Goal: Task Accomplishment & Management: Manage account settings

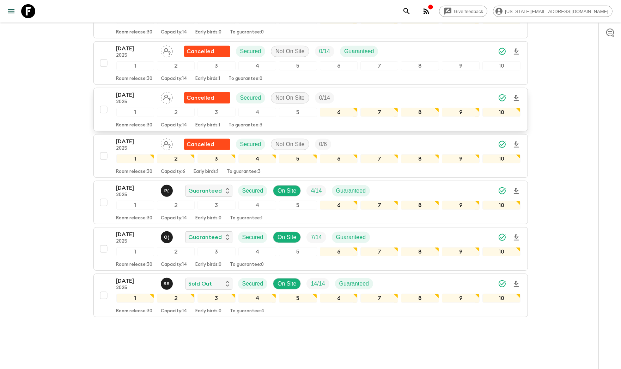
scroll to position [809, 0]
click at [131, 184] on p "[DATE]" at bounding box center [135, 188] width 39 height 8
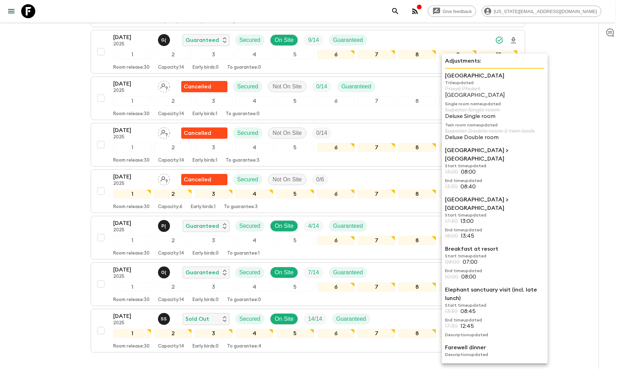
scroll to position [774, 0]
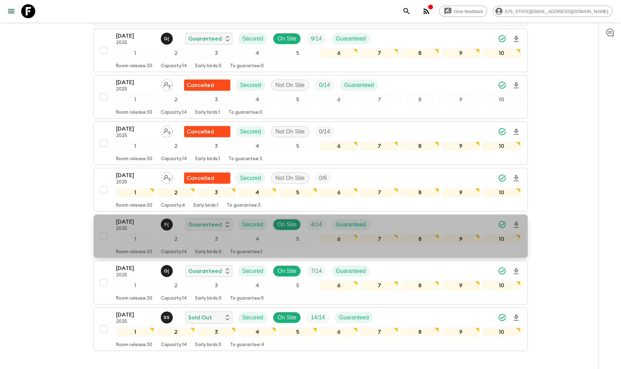
click at [393, 218] on div "[DATE] 2025 P ( Guaranteed Secured On Site 4 / 14 Guaranteed" at bounding box center [318, 225] width 404 height 14
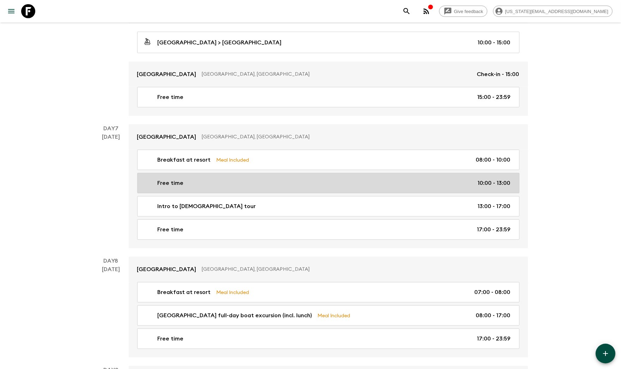
scroll to position [925, 0]
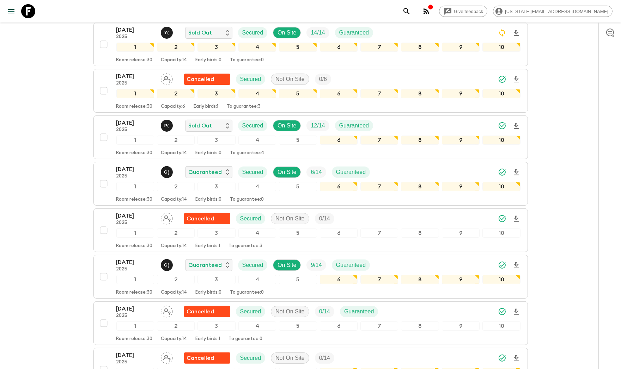
scroll to position [547, 0]
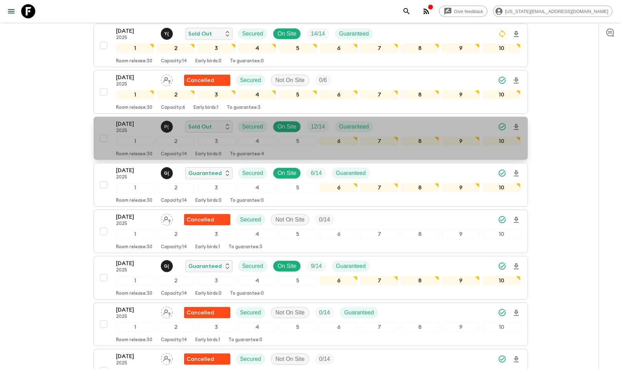
click at [129, 120] on p "[DATE]" at bounding box center [135, 124] width 39 height 8
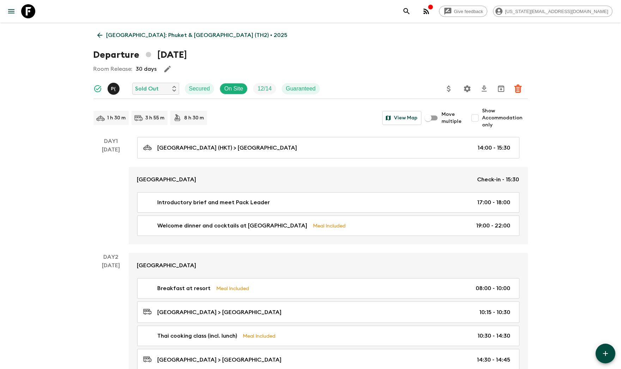
click at [101, 37] on icon at bounding box center [100, 35] width 8 height 8
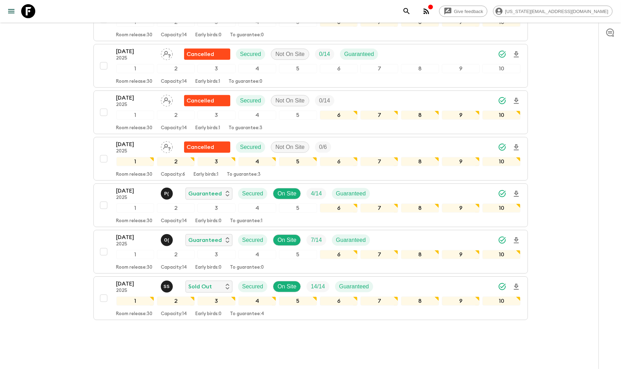
scroll to position [809, 0]
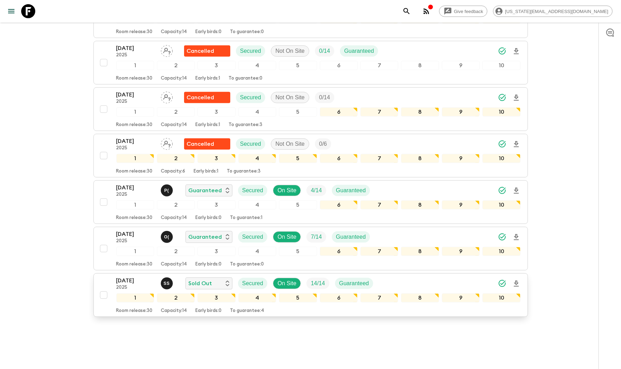
drag, startPoint x: 131, startPoint y: 269, endPoint x: 128, endPoint y: 268, distance: 3.5
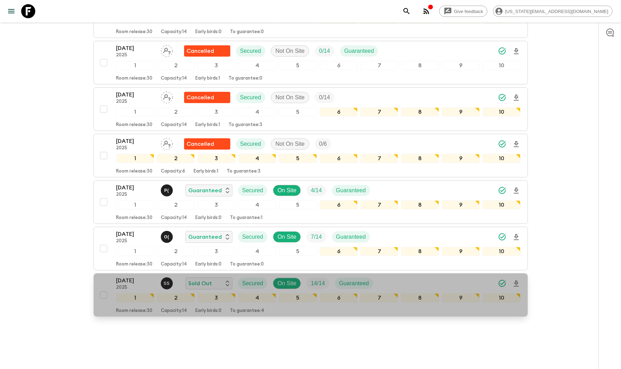
click at [127, 277] on p "[DATE]" at bounding box center [135, 281] width 39 height 8
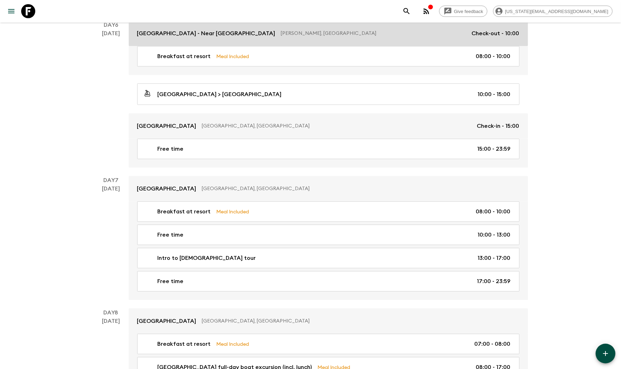
scroll to position [833, 0]
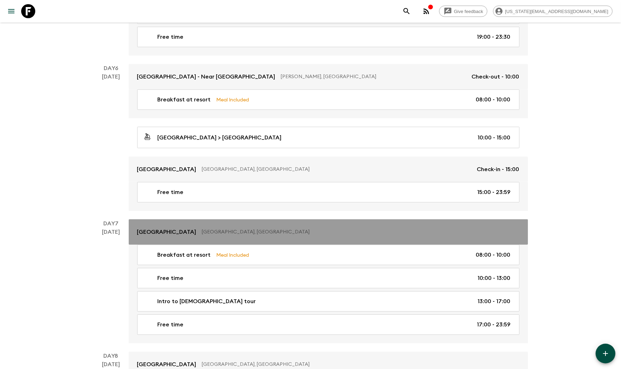
click at [163, 235] on p "[GEOGRAPHIC_DATA]" at bounding box center [166, 232] width 59 height 8
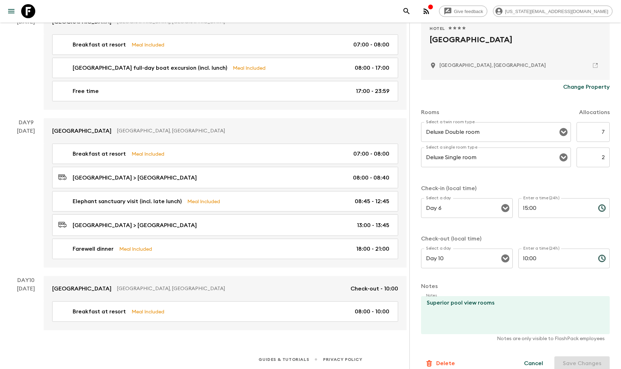
scroll to position [142, 0]
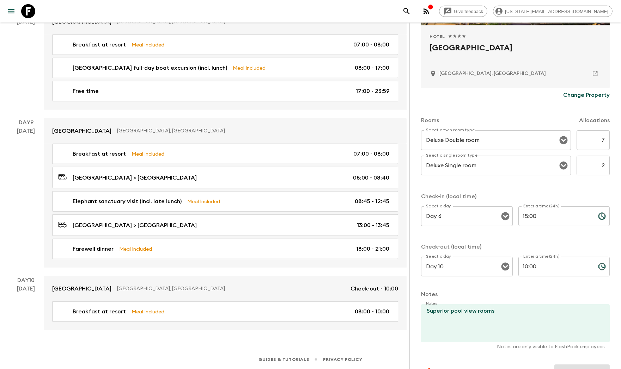
click at [577, 97] on p "Change Property" at bounding box center [586, 95] width 47 height 8
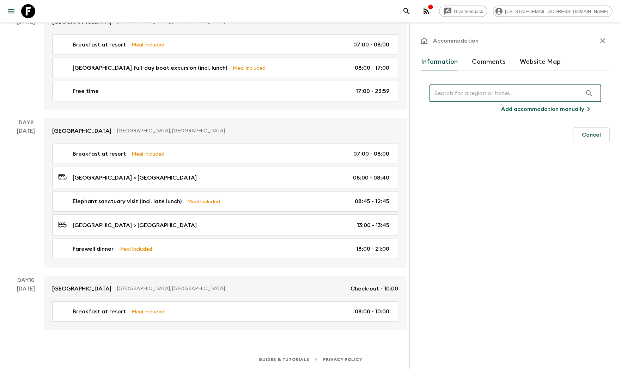
click at [458, 94] on input "text" at bounding box center [505, 94] width 153 height 20
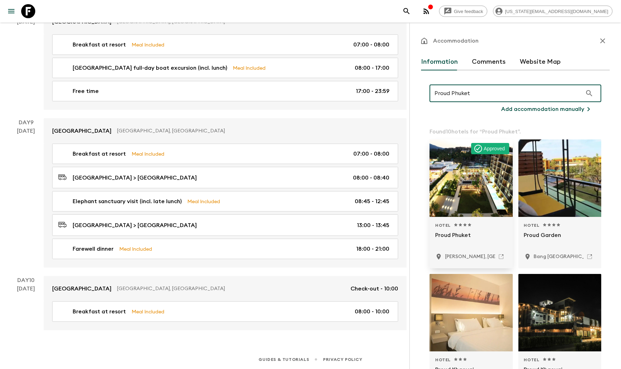
type input "Proud Phuket"
click at [455, 208] on div at bounding box center [470, 179] width 83 height 78
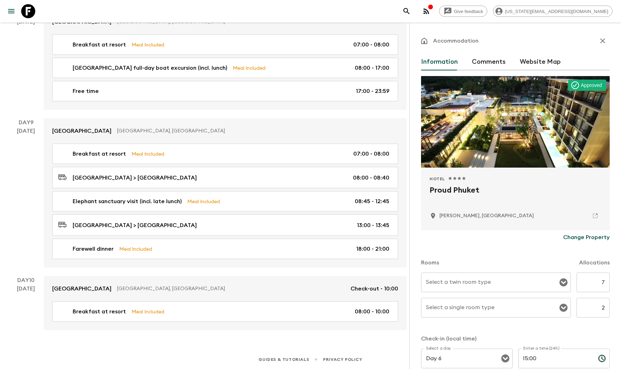
click at [504, 243] on div "Change Property" at bounding box center [515, 238] width 189 height 14
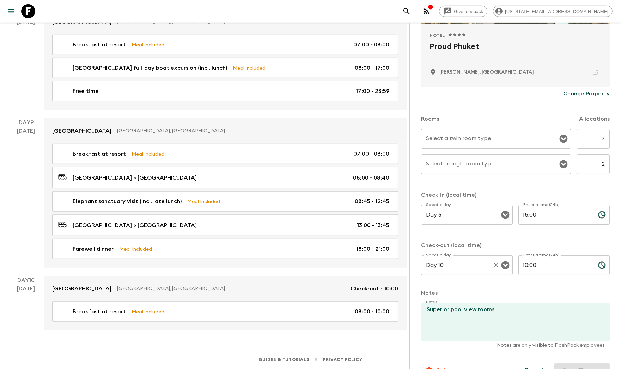
scroll to position [160, 0]
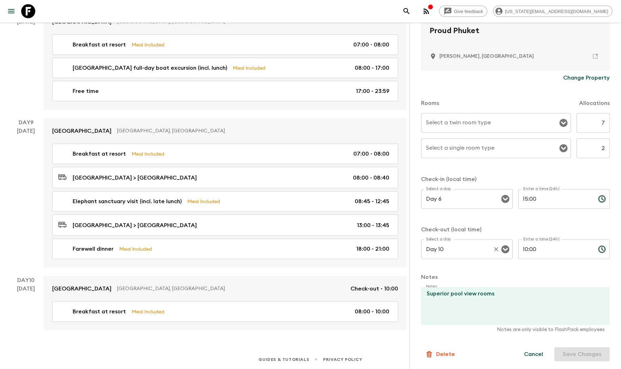
click at [471, 249] on input "Day 10" at bounding box center [457, 249] width 66 height 13
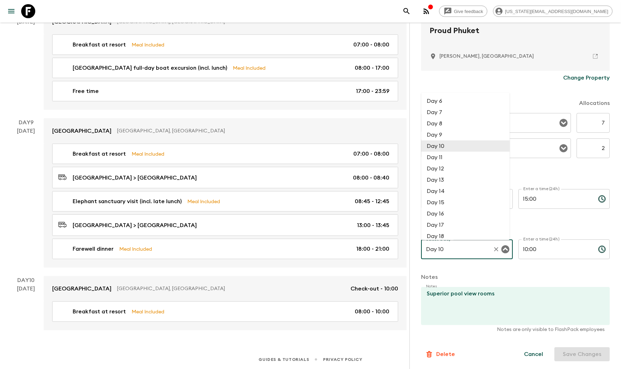
click at [434, 146] on li "Day 10" at bounding box center [465, 146] width 88 height 11
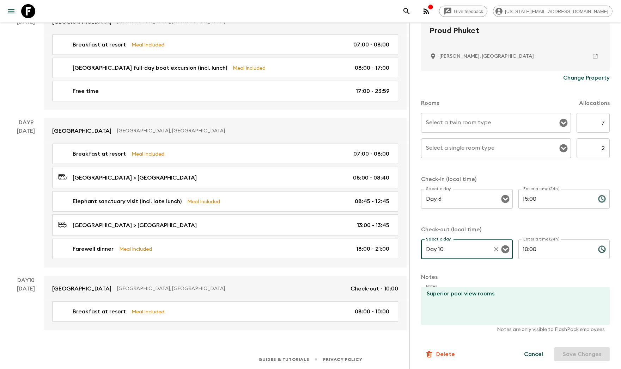
click at [489, 342] on form "Approved Hotel 1 Star 2 Stars 3 Stars 4 Stars 5 Stars Proud Phuket [PERSON_NAME…" at bounding box center [515, 138] width 189 height 445
click at [542, 329] on p "Notes are only visible to FlashPack employees" at bounding box center [515, 329] width 179 height 7
click at [588, 330] on p "Notes are only visible to FlashPack employees" at bounding box center [515, 329] width 179 height 7
drag, startPoint x: 543, startPoint y: 285, endPoint x: 538, endPoint y: 279, distance: 7.5
click at [543, 285] on form "Approved Hotel 1 Star 2 Stars 3 Stars 4 Stars 5 Stars Proud Phuket [PERSON_NAME…" at bounding box center [515, 138] width 189 height 445
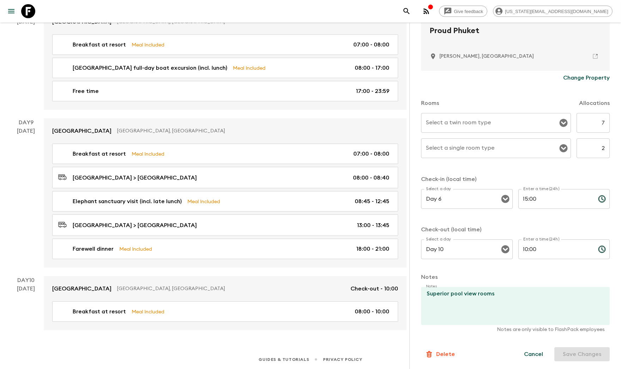
click at [539, 273] on p "Notes" at bounding box center [515, 277] width 189 height 8
click at [521, 86] on div "Rooms Allocations" at bounding box center [515, 99] width 189 height 28
click at [525, 85] on div "Rooms Allocations" at bounding box center [515, 99] width 189 height 28
click at [591, 353] on div "Cancel Save Changes" at bounding box center [562, 355] width 94 height 14
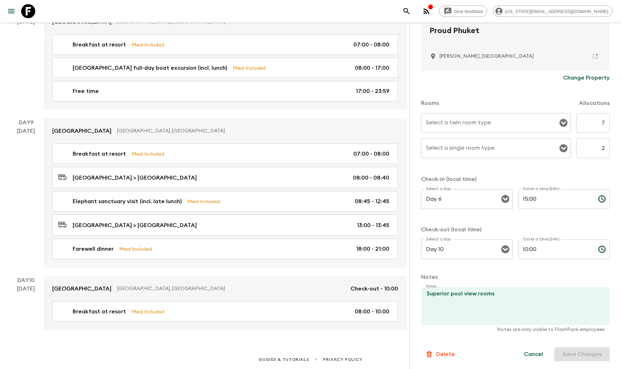
click at [590, 352] on div "Cancel Save Changes" at bounding box center [562, 355] width 94 height 14
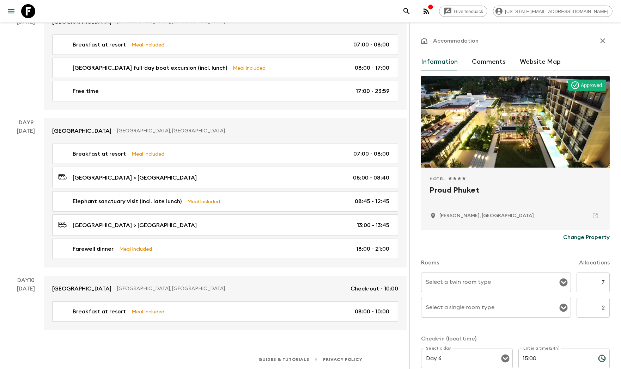
scroll to position [568, 0]
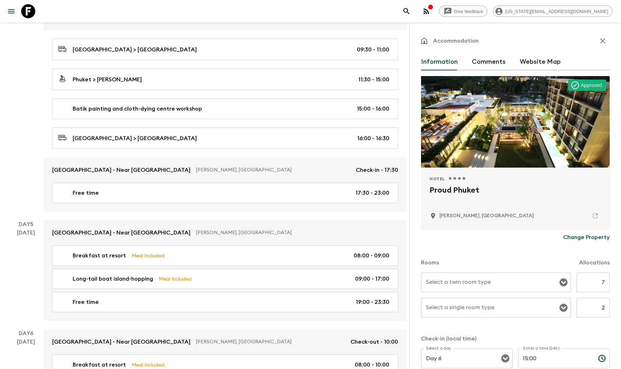
click at [484, 51] on div "Accommodation Information Comments Website Map Approved Hotel 1 Star 2 Stars 3 …" at bounding box center [515, 287] width 189 height 507
click at [483, 63] on button "Comments" at bounding box center [489, 62] width 34 height 17
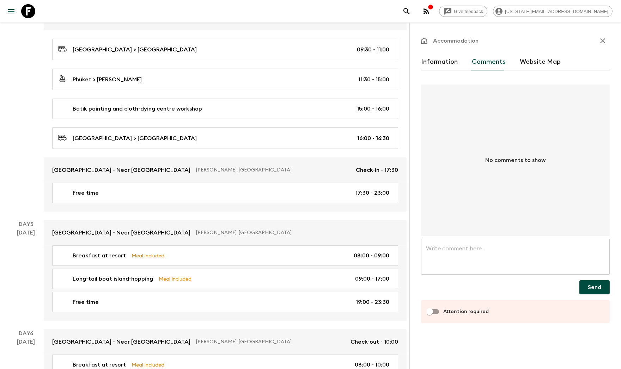
click at [522, 57] on button "Website Map" at bounding box center [540, 62] width 41 height 17
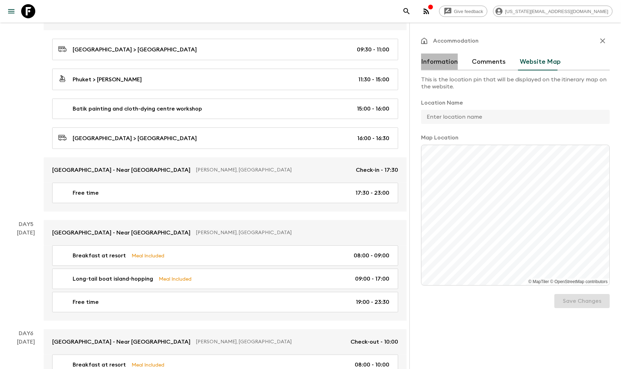
click at [430, 63] on button "Information" at bounding box center [439, 62] width 37 height 17
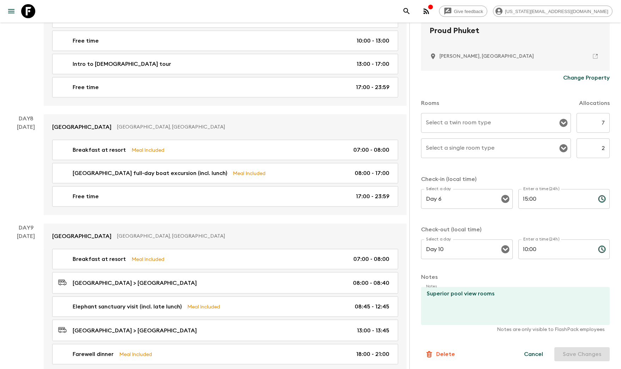
scroll to position [1177, 0]
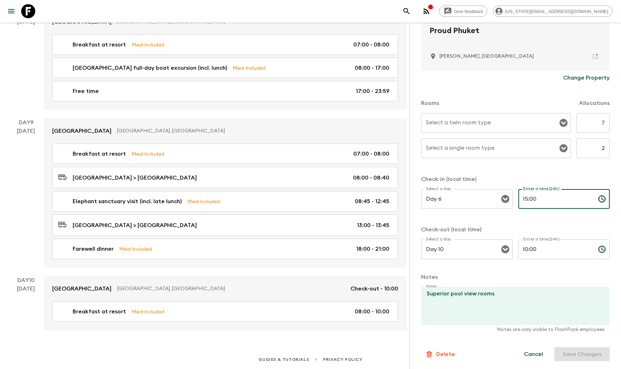
click at [533, 197] on input "15:00" at bounding box center [555, 199] width 74 height 20
type input "15:00"
click at [543, 228] on p "Check-out (local time)" at bounding box center [515, 230] width 189 height 8
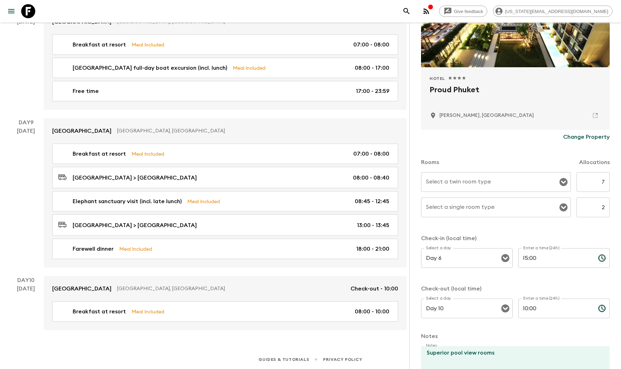
scroll to position [0, 0]
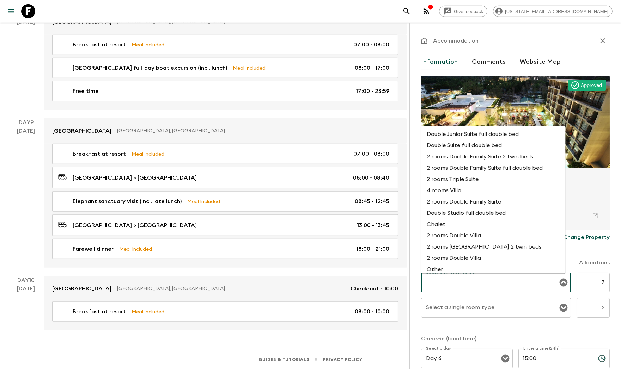
click at [510, 281] on input "Select a twin room type" at bounding box center [490, 282] width 133 height 13
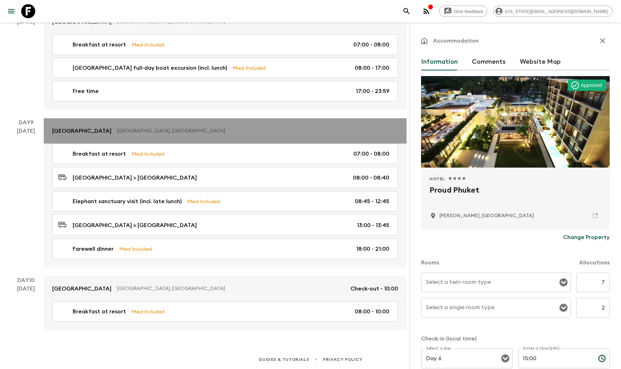
click at [82, 131] on p "[GEOGRAPHIC_DATA]" at bounding box center [81, 131] width 59 height 8
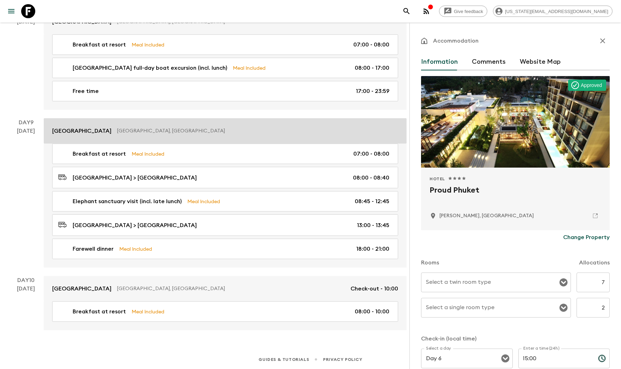
click at [82, 131] on p "[GEOGRAPHIC_DATA]" at bounding box center [81, 131] width 59 height 8
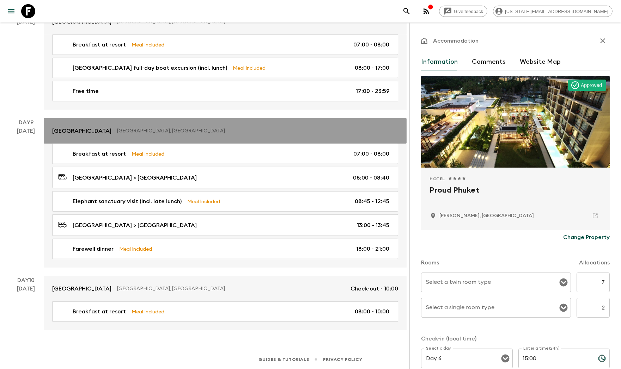
click at [82, 131] on p "[GEOGRAPHIC_DATA]" at bounding box center [81, 131] width 59 height 8
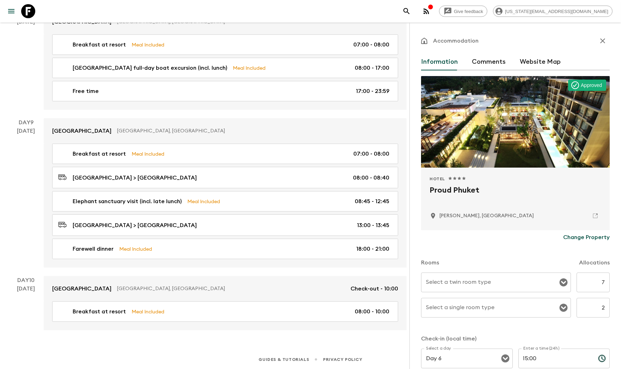
click at [600, 42] on icon "button" at bounding box center [602, 40] width 5 height 5
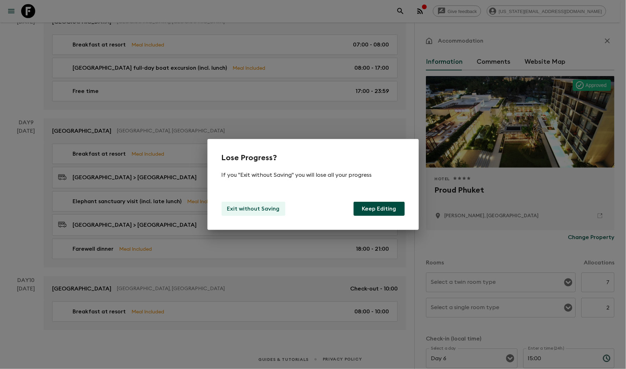
click at [251, 210] on p "Exit without Saving" at bounding box center [253, 209] width 53 height 8
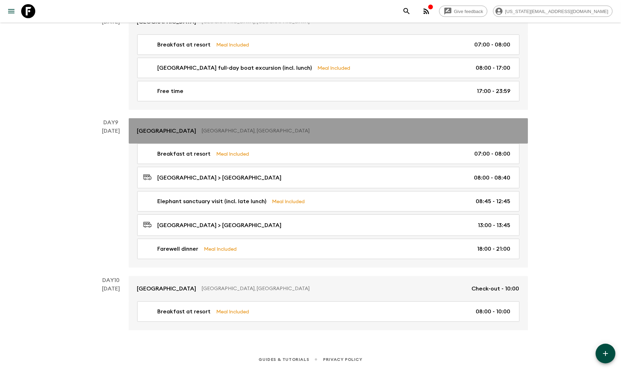
click at [176, 129] on p "[GEOGRAPHIC_DATA]" at bounding box center [166, 131] width 59 height 8
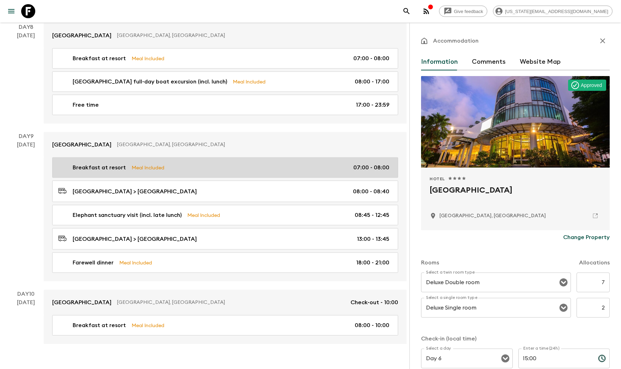
scroll to position [893, 0]
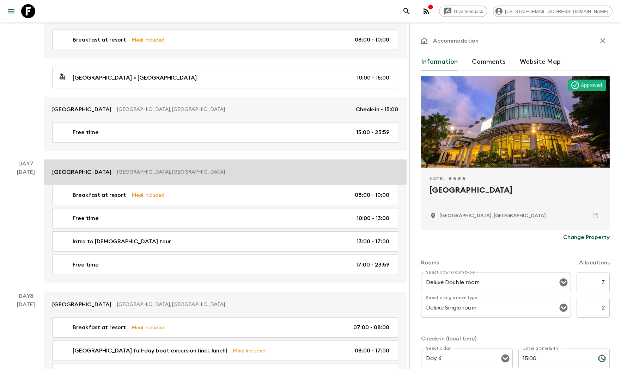
click at [93, 174] on p "[GEOGRAPHIC_DATA]" at bounding box center [81, 172] width 59 height 8
click at [92, 173] on p "[GEOGRAPHIC_DATA]" at bounding box center [81, 172] width 59 height 8
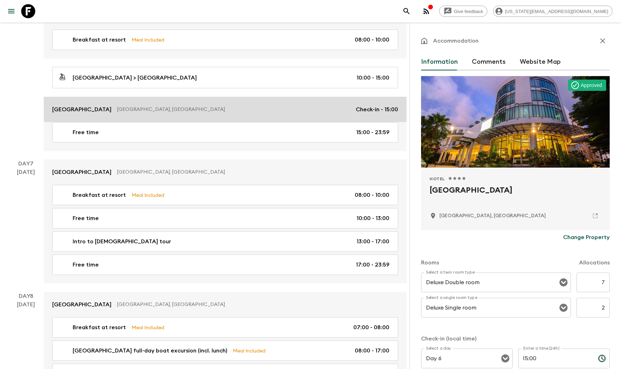
click at [81, 106] on p "[GEOGRAPHIC_DATA]" at bounding box center [81, 109] width 59 height 8
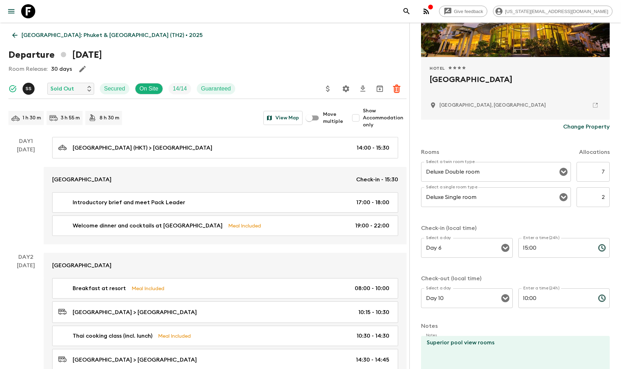
scroll to position [160, 0]
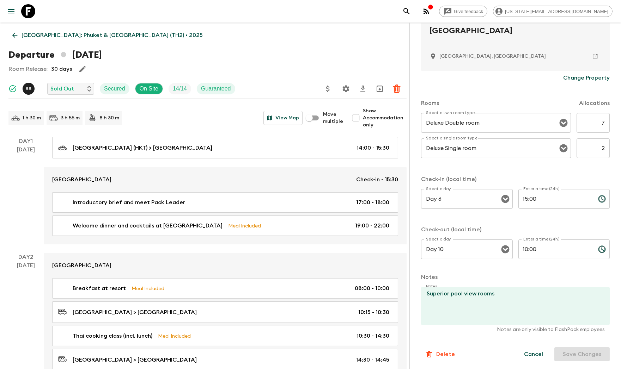
click at [578, 76] on p "Change Property" at bounding box center [586, 78] width 47 height 8
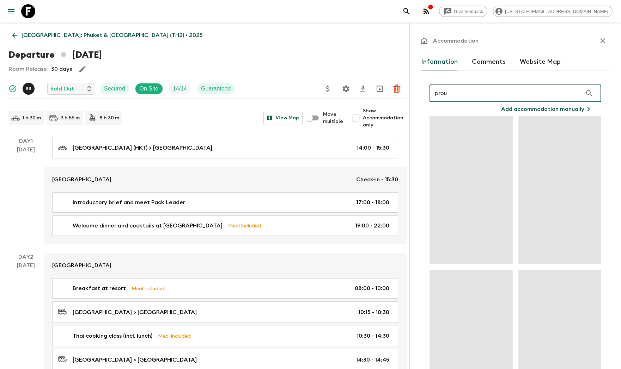
type input "proud"
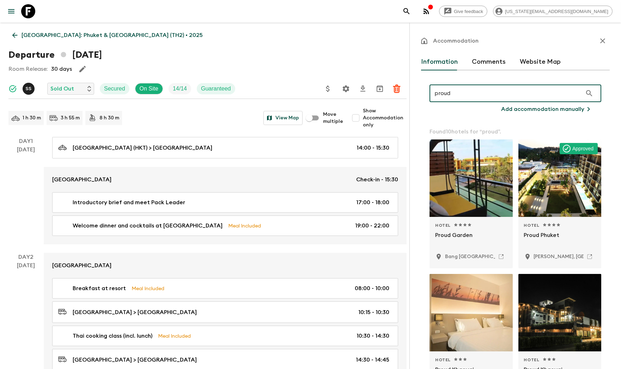
click at [534, 187] on div at bounding box center [559, 179] width 83 height 78
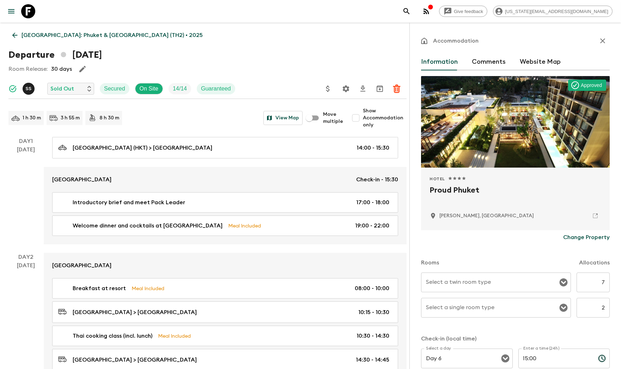
click at [490, 275] on div "Select a twin room type" at bounding box center [496, 283] width 150 height 20
click at [466, 283] on input "Select a twin room type" at bounding box center [490, 282] width 133 height 13
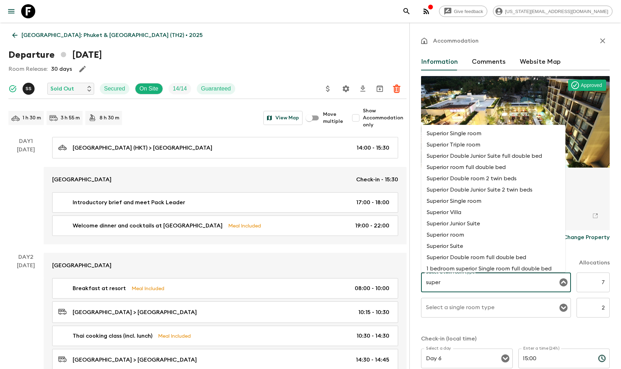
click at [485, 179] on li "Superior Double room 2 twin beds" at bounding box center [493, 178] width 144 height 11
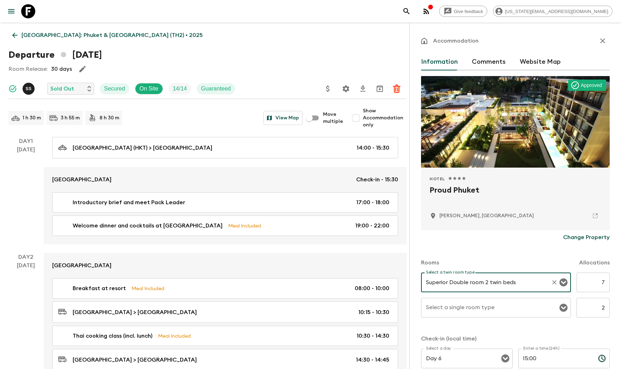
type input "Superior Double room 2 twin beds"
drag, startPoint x: 447, startPoint y: 308, endPoint x: 443, endPoint y: 310, distance: 4.8
click at [446, 309] on input "Select a single room type" at bounding box center [490, 307] width 133 height 13
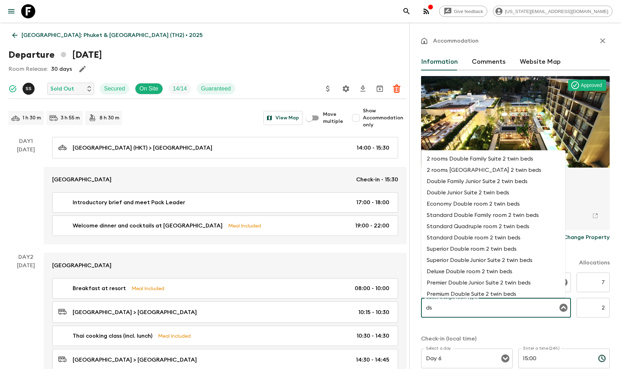
type input "d"
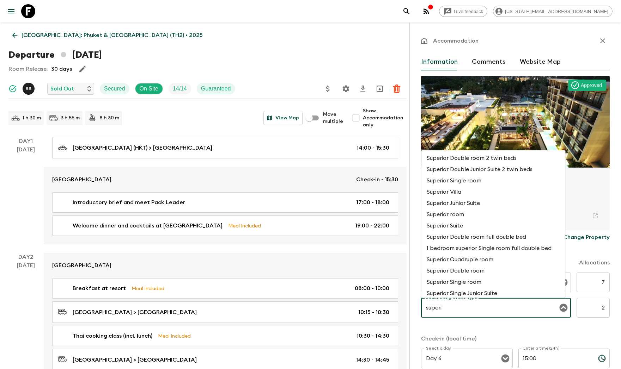
scroll to position [82, 0]
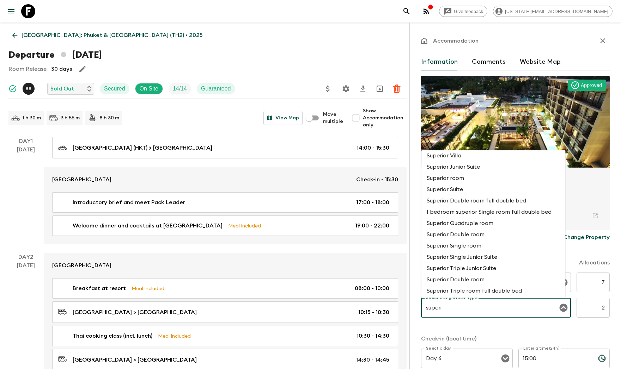
click at [483, 247] on li "Superior Single room" at bounding box center [493, 245] width 144 height 11
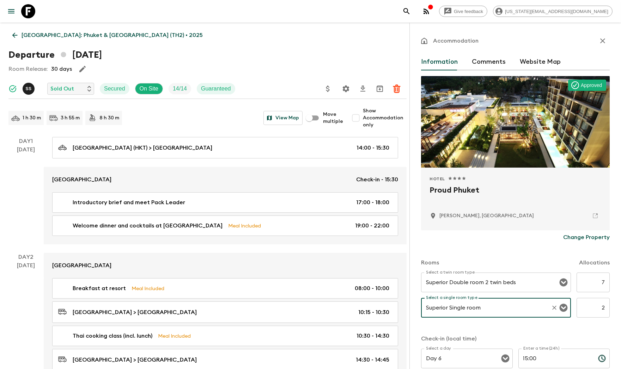
type input "Superior Single room"
click at [500, 252] on div "Rooms Allocations" at bounding box center [515, 259] width 189 height 28
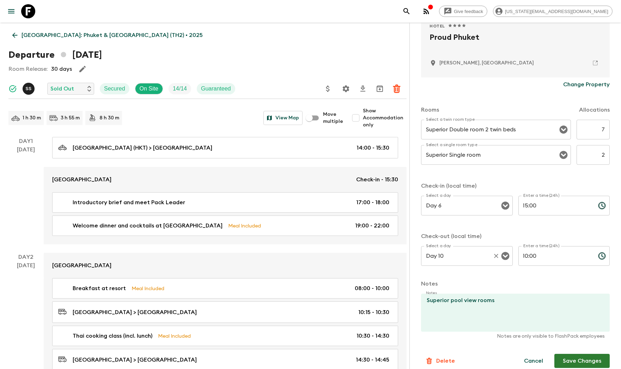
scroll to position [160, 0]
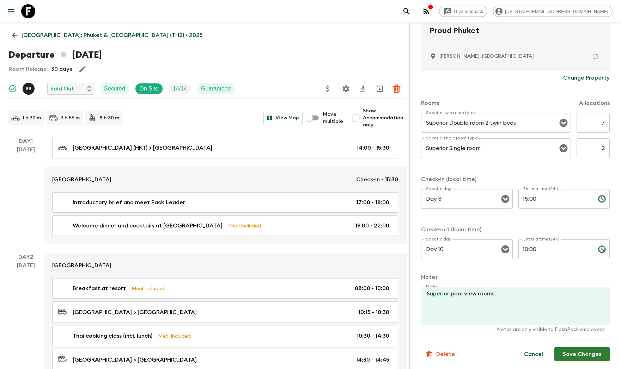
click at [575, 354] on button "Save Changes" at bounding box center [581, 355] width 55 height 14
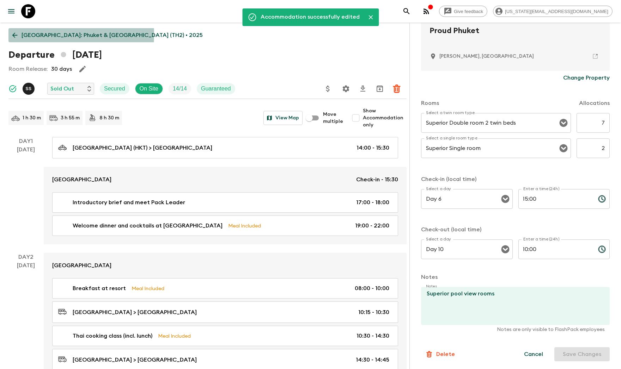
click at [23, 35] on p "[GEOGRAPHIC_DATA]: Phuket & [GEOGRAPHIC_DATA] (TH2) • 2025" at bounding box center [112, 35] width 181 height 8
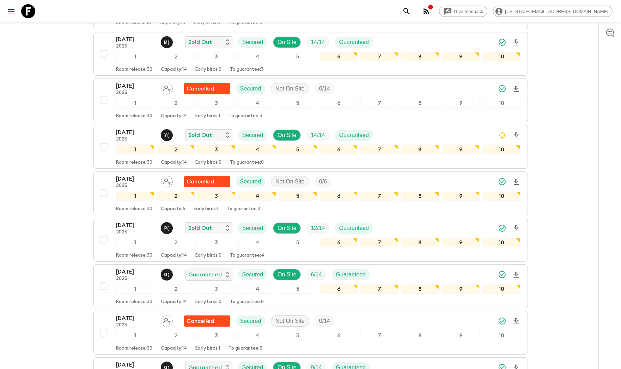
scroll to position [809, 0]
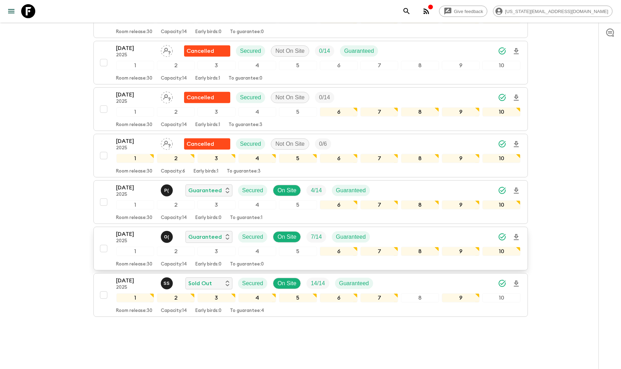
click at [412, 230] on div "[DATE] 2025 O ( Guaranteed Secured On Site 7 / 14 Guaranteed" at bounding box center [318, 237] width 404 height 14
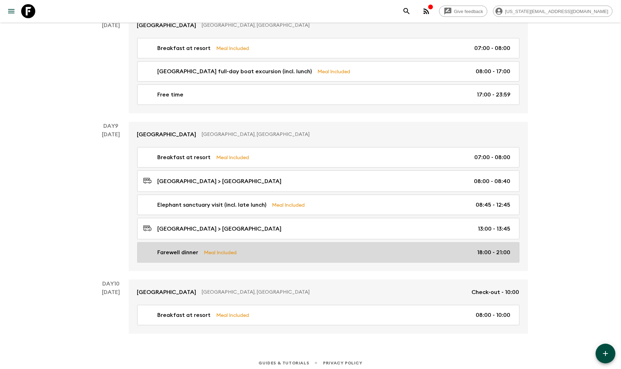
scroll to position [1177, 0]
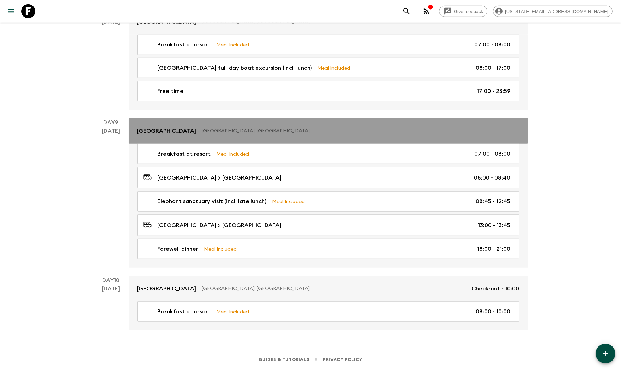
click at [186, 129] on p "[GEOGRAPHIC_DATA]" at bounding box center [166, 131] width 59 height 8
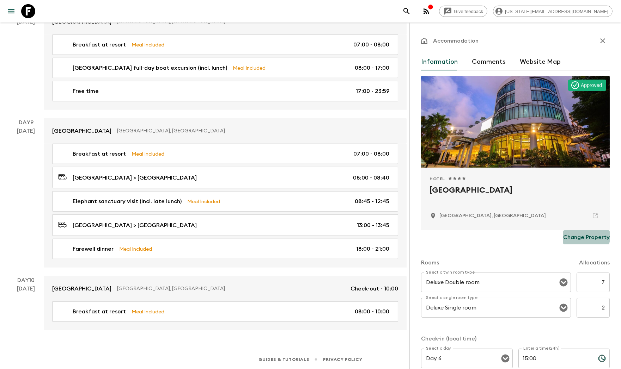
click at [569, 235] on p "Change Property" at bounding box center [586, 237] width 47 height 8
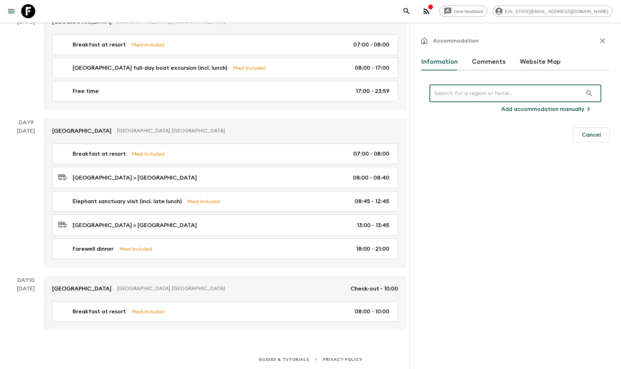
click at [475, 91] on input "text" at bounding box center [505, 94] width 153 height 20
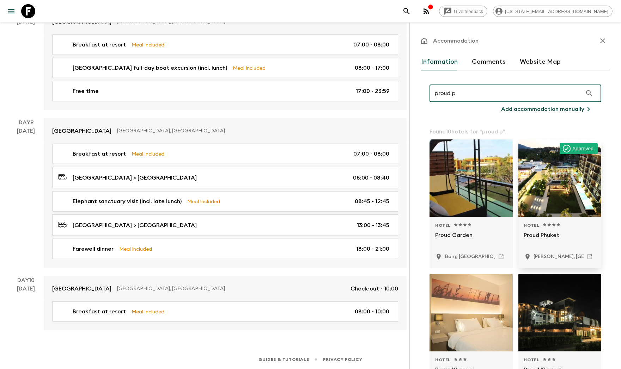
type input "proud p"
click at [559, 185] on div at bounding box center [559, 179] width 83 height 78
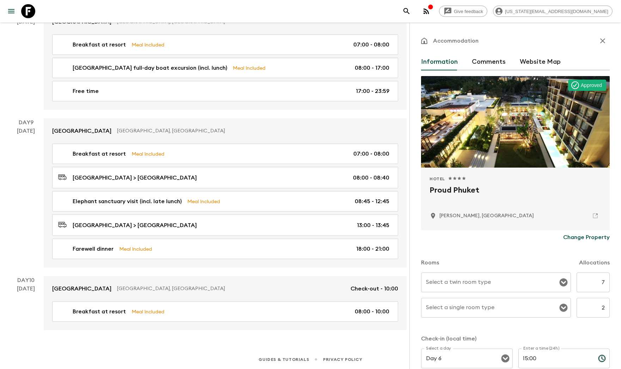
click at [474, 282] on input "Select a twin room type" at bounding box center [490, 282] width 133 height 13
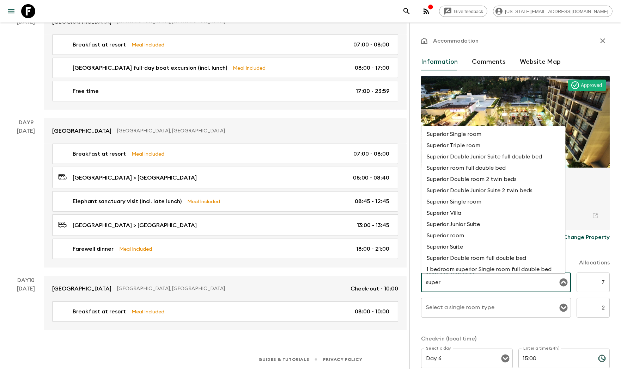
click at [489, 179] on li "Superior Double room 2 twin beds" at bounding box center [493, 179] width 144 height 11
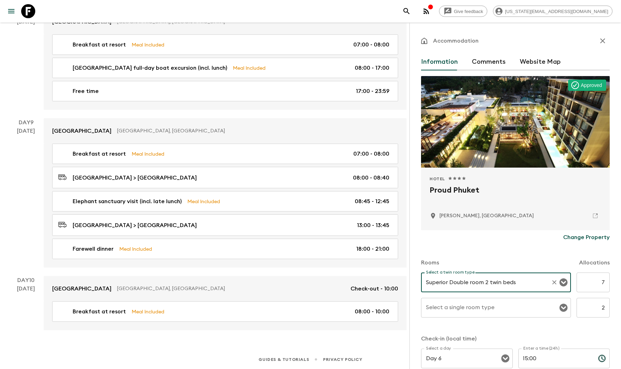
type input "Superior Double room 2 twin beds"
click at [454, 302] on input "Select a single room type" at bounding box center [490, 307] width 133 height 13
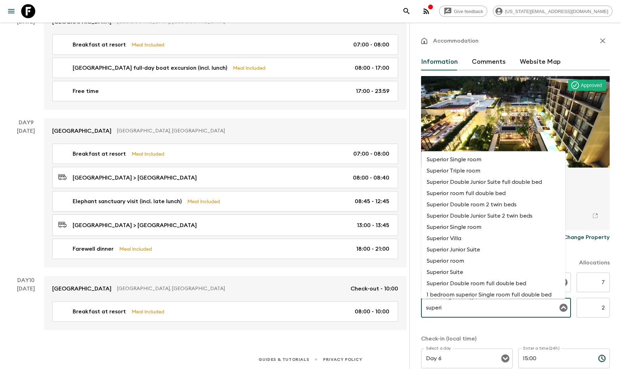
click at [454, 226] on li "Superior Single room" at bounding box center [493, 227] width 144 height 11
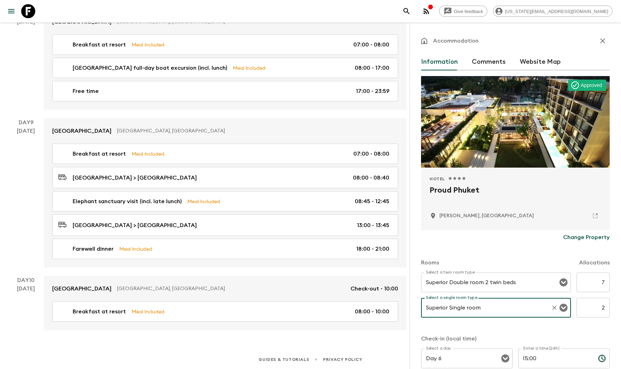
type input "Superior Single room"
click at [521, 241] on div "Change Property" at bounding box center [515, 238] width 189 height 14
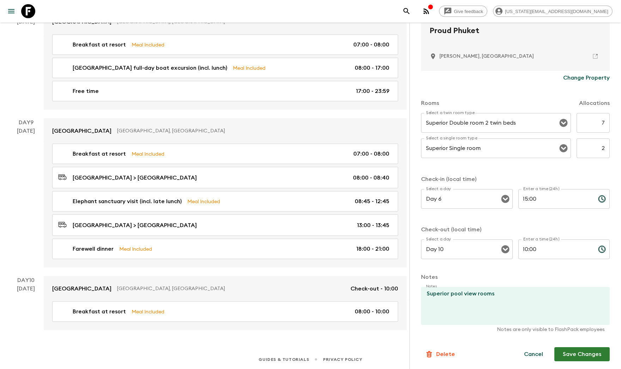
click at [576, 356] on button "Save Changes" at bounding box center [581, 355] width 55 height 14
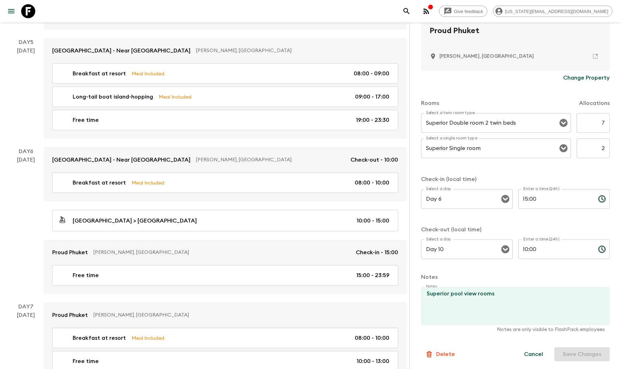
scroll to position [682, 0]
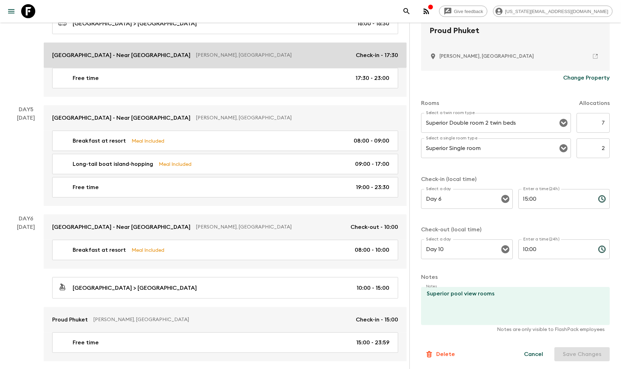
click at [115, 49] on link "[GEOGRAPHIC_DATA] - Near [GEOGRAPHIC_DATA] [GEOGRAPHIC_DATA], [GEOGRAPHIC_DATA]…" at bounding box center [225, 55] width 363 height 25
type textarea "Grand Deluxe rooms."
type input "Deluxe Double room 2 twin beds"
type input "Day 4"
type input "17:30"
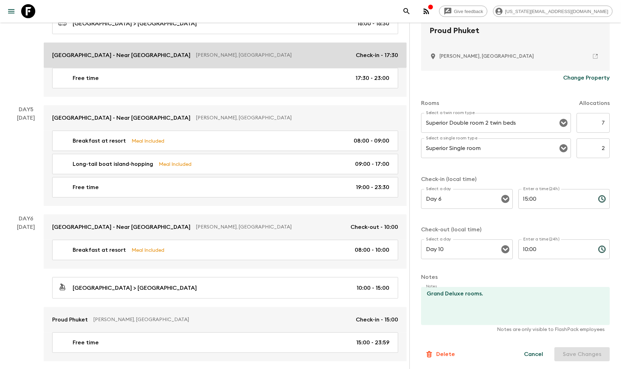
type input "Day 6"
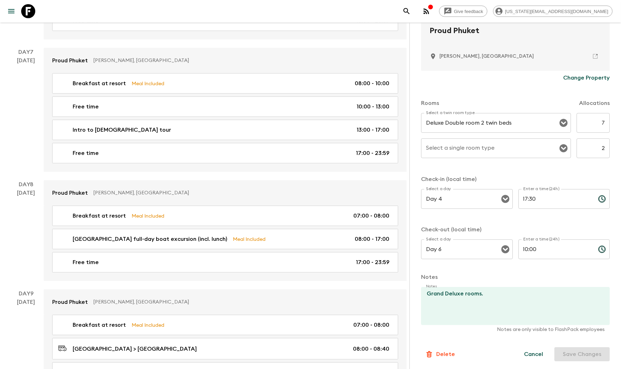
scroll to position [1177, 0]
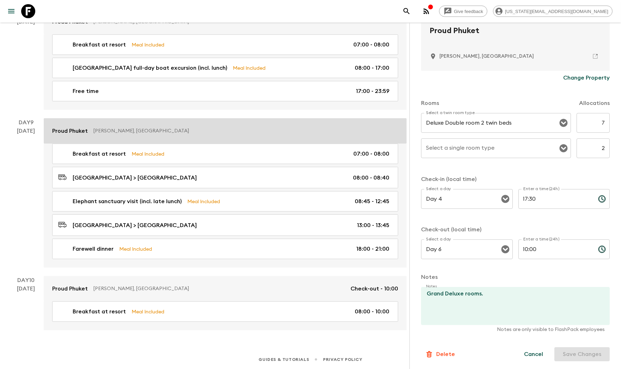
click at [84, 128] on p "Proud Phuket" at bounding box center [70, 131] width 36 height 8
type textarea "Superior pool view rooms"
type input "Superior Double room 2 twin beds"
type input "Superior Single room"
type input "Day 6"
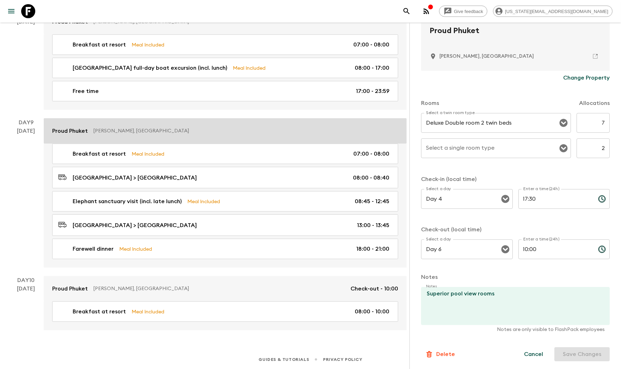
type input "15:00"
type input "Day 10"
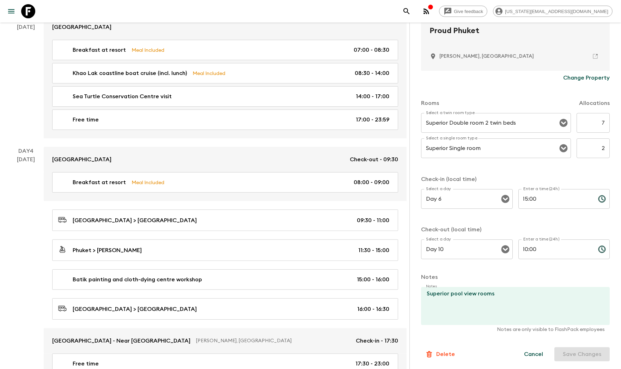
scroll to position [294, 0]
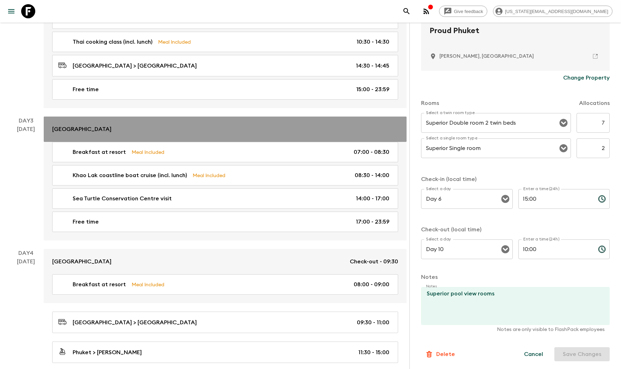
click at [82, 132] on p "[GEOGRAPHIC_DATA]" at bounding box center [81, 129] width 59 height 8
type input "Day 1"
type input "15:30"
type input "Day 4"
type input "09:30"
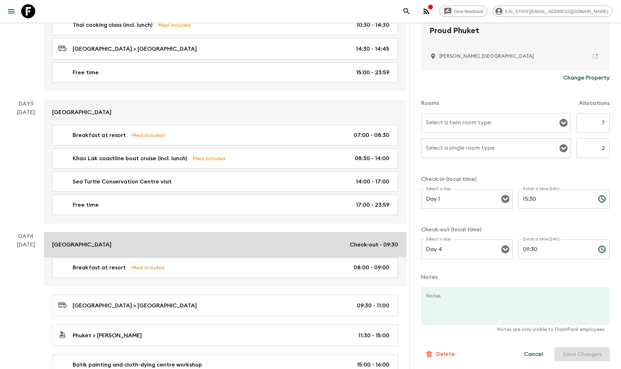
scroll to position [569, 0]
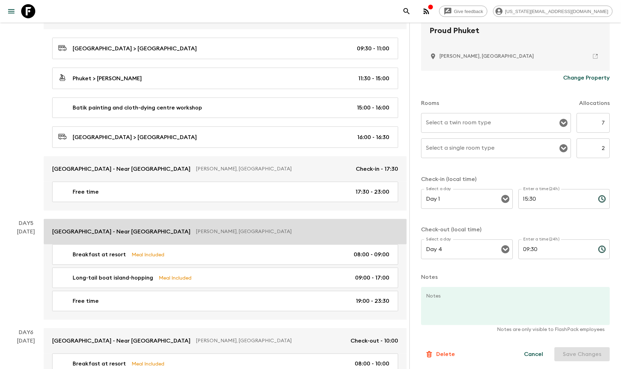
click at [80, 231] on p "[GEOGRAPHIC_DATA] - Near [GEOGRAPHIC_DATA]" at bounding box center [121, 232] width 138 height 8
type textarea "Grand Deluxe rooms."
type input "Deluxe Double room 2 twin beds"
type input "Day 4"
type input "17:30"
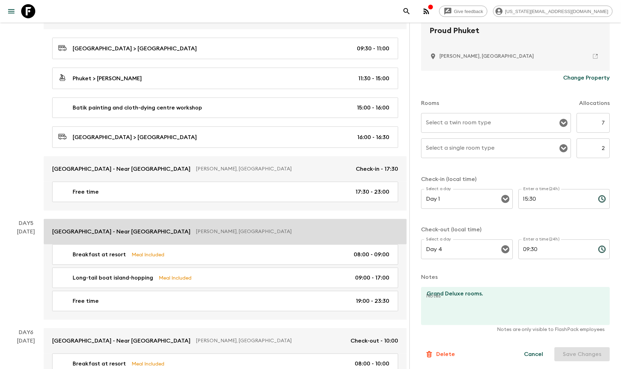
type input "Day 6"
type input "10:00"
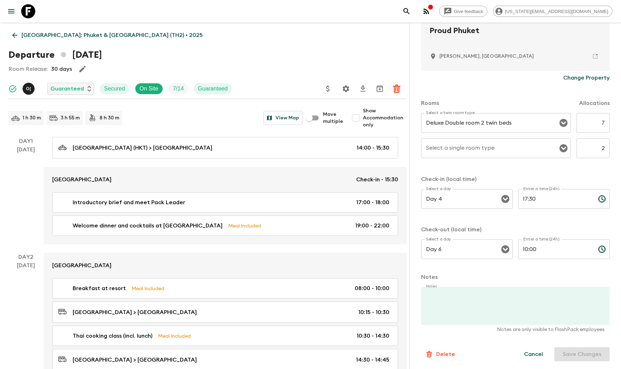
type input "Day 1"
type input "15:30"
type input "Day 4"
type input "09:30"
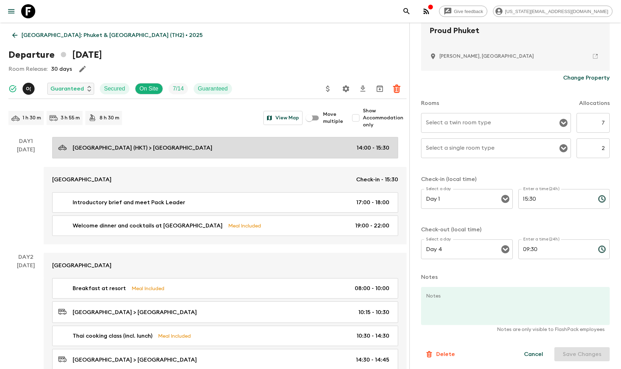
click at [123, 147] on p "[GEOGRAPHIC_DATA] (HKT) > [GEOGRAPHIC_DATA]" at bounding box center [143, 148] width 140 height 8
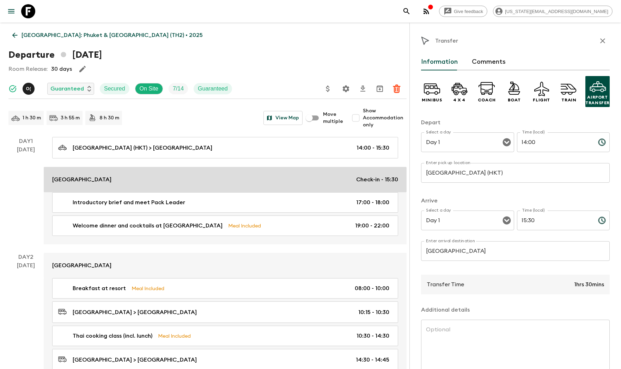
click at [113, 170] on link "[GEOGRAPHIC_DATA] Check-in - 15:30" at bounding box center [225, 179] width 363 height 25
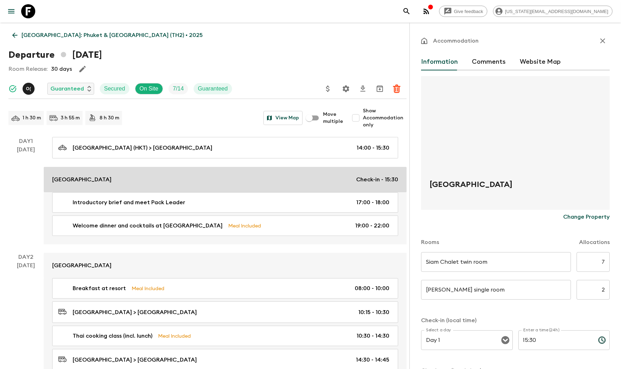
scroll to position [392, 0]
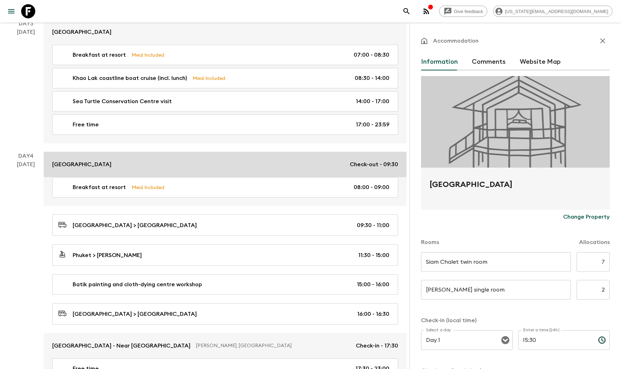
click at [99, 170] on link "[GEOGRAPHIC_DATA] Check-out - 09:30" at bounding box center [225, 164] width 363 height 25
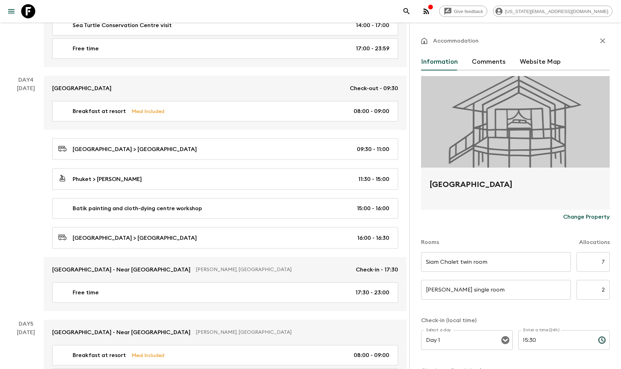
scroll to position [1098, 0]
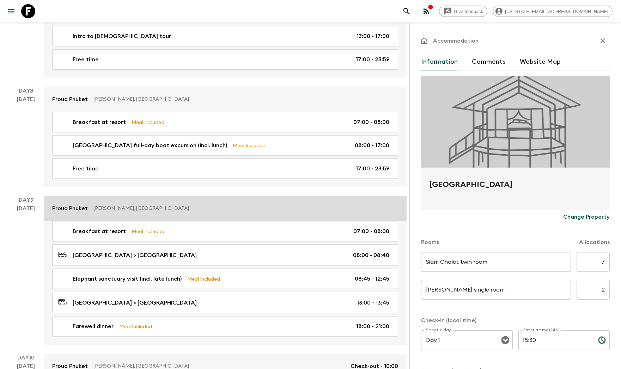
click at [94, 214] on link "Proud [GEOGRAPHIC_DATA][PERSON_NAME], [GEOGRAPHIC_DATA]" at bounding box center [225, 208] width 363 height 25
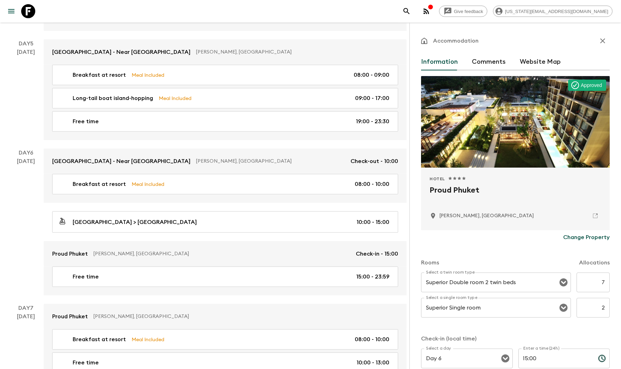
scroll to position [545, 0]
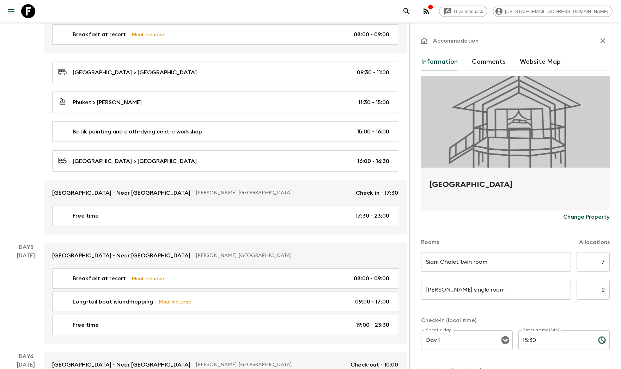
scroll to position [1098, 0]
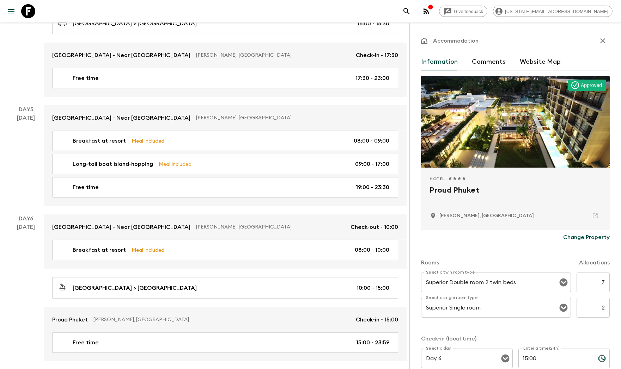
scroll to position [1177, 0]
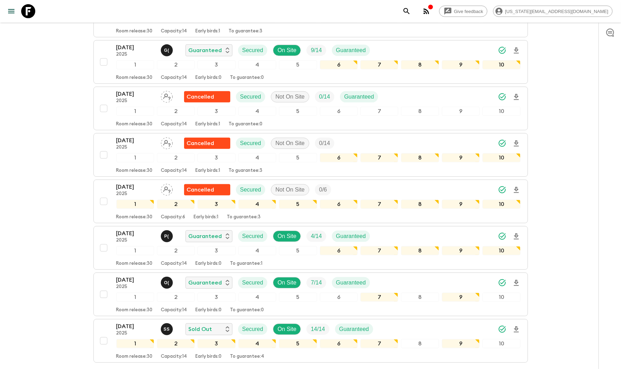
scroll to position [809, 0]
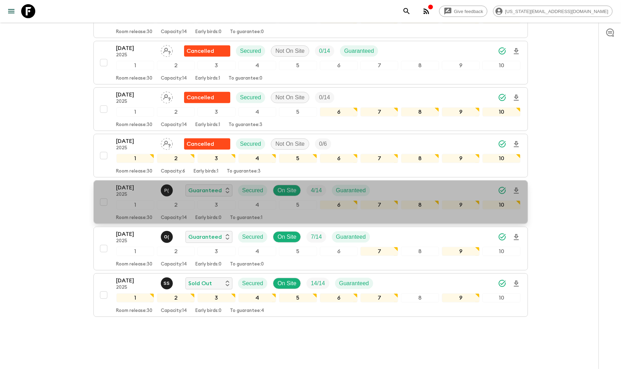
click at [420, 184] on div "[DATE] 2025 P ( Guaranteed Secured On Site 4 / 14 Guaranteed" at bounding box center [318, 191] width 404 height 14
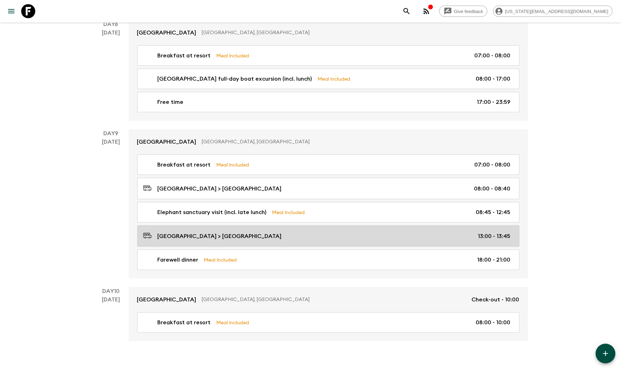
scroll to position [1177, 0]
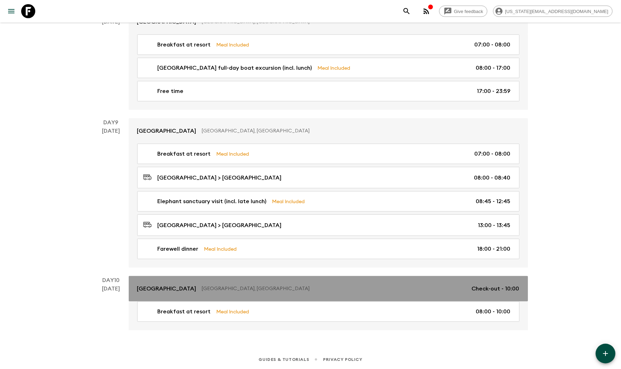
click at [177, 285] on p "[GEOGRAPHIC_DATA]" at bounding box center [166, 289] width 59 height 8
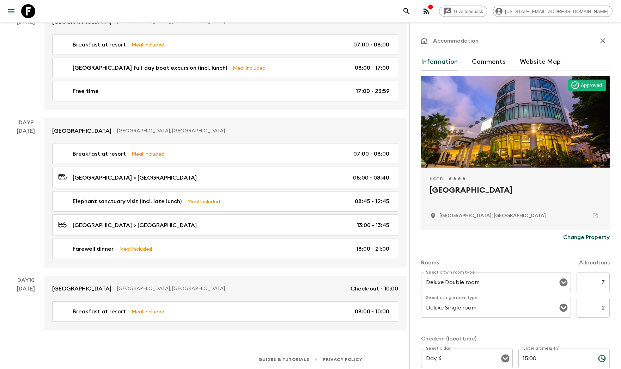
scroll to position [160, 0]
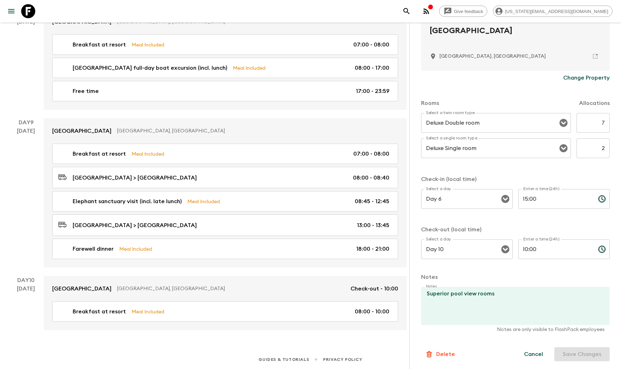
click at [584, 82] on p "Change Property" at bounding box center [586, 78] width 47 height 8
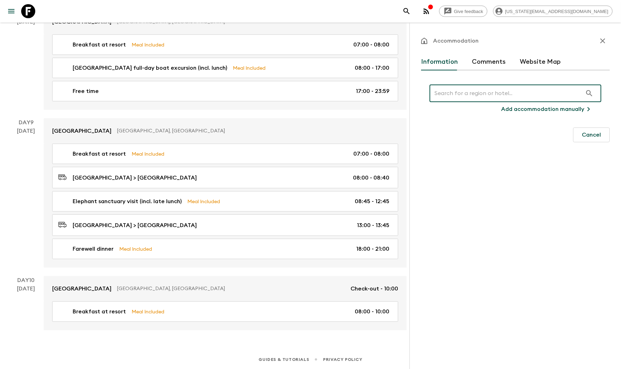
scroll to position [0, 0]
click at [520, 95] on input "text" at bounding box center [505, 94] width 153 height 20
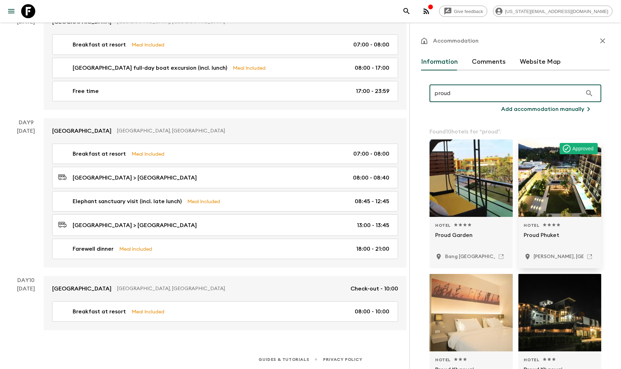
type input "proud"
click at [544, 174] on div at bounding box center [559, 179] width 83 height 78
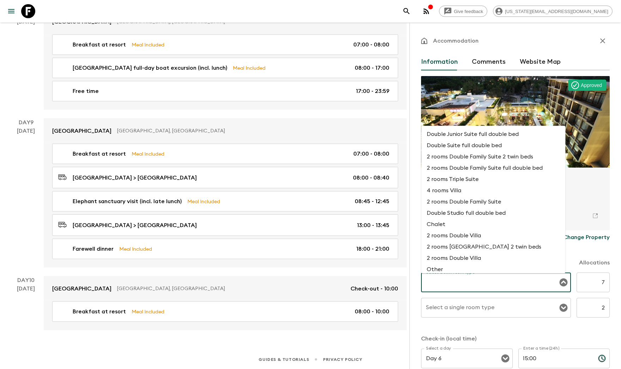
click at [485, 281] on input "Select a twin room type" at bounding box center [490, 282] width 133 height 13
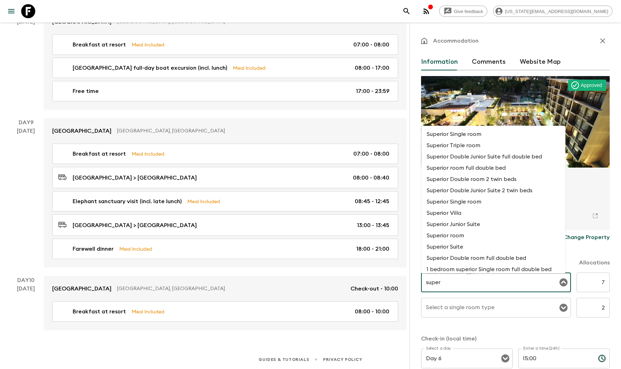
click at [489, 174] on li "Superior Double room 2 twin beds" at bounding box center [493, 179] width 144 height 11
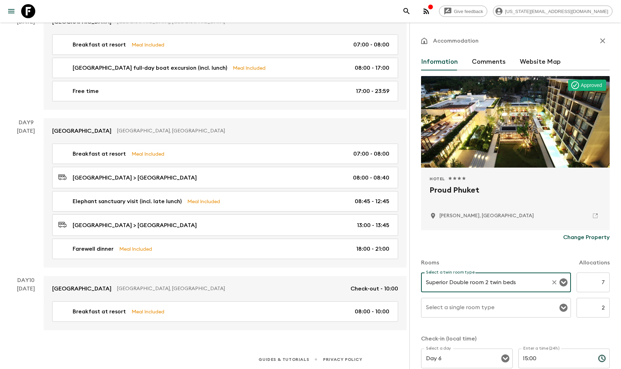
type input "Superior Double room 2 twin beds"
click at [495, 312] on input "Select a single room type" at bounding box center [490, 307] width 133 height 13
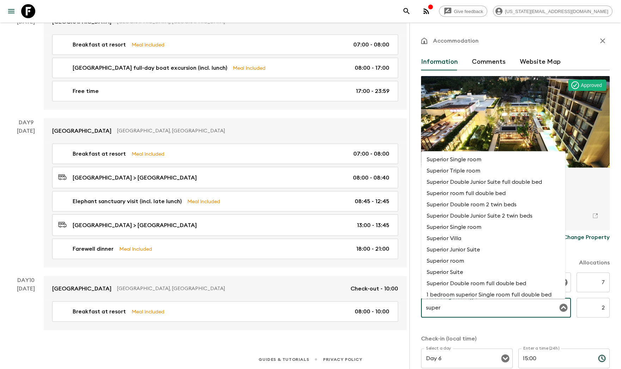
click at [468, 224] on li "Superior Single room" at bounding box center [493, 227] width 144 height 11
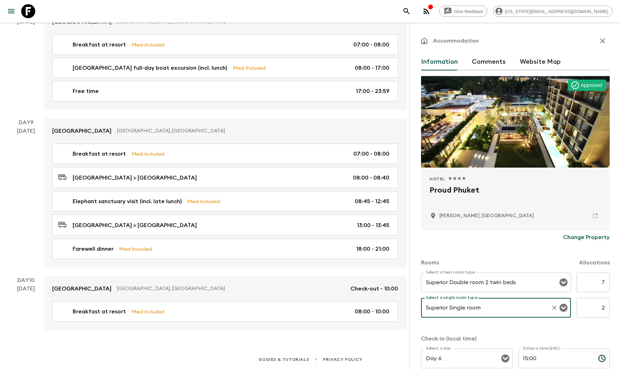
type input "Superior Single room"
click at [511, 237] on div "Change Property" at bounding box center [515, 238] width 189 height 14
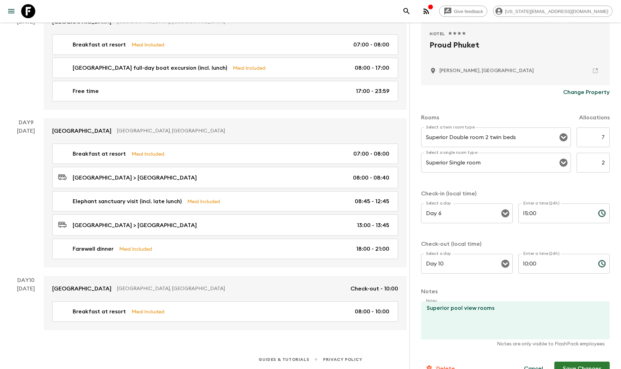
scroll to position [160, 0]
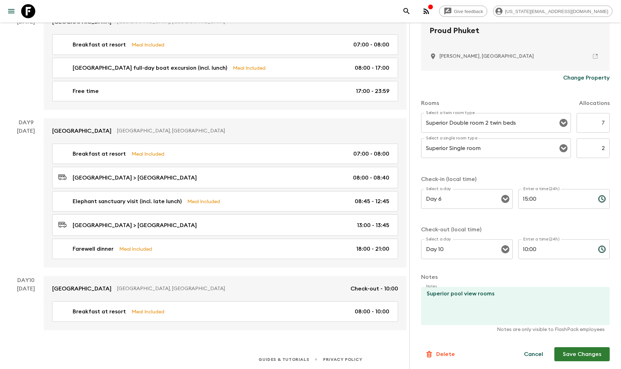
click at [565, 349] on button "Save Changes" at bounding box center [581, 355] width 55 height 14
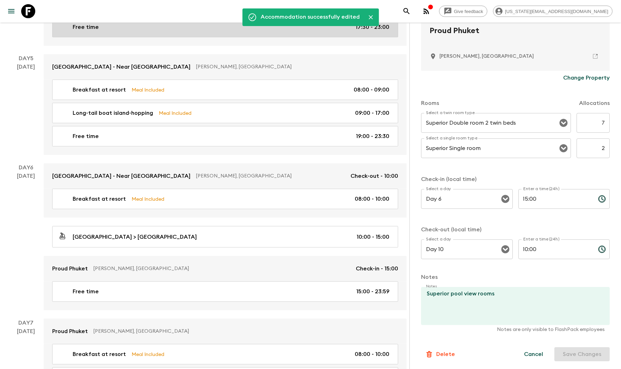
scroll to position [0, 0]
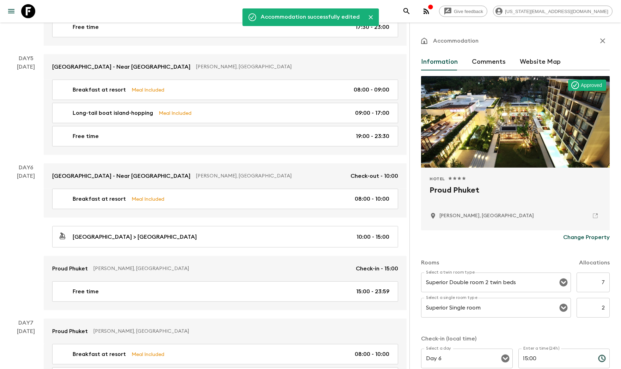
click at [39, 8] on div "Give feedback [US_STATE][EMAIL_ADDRESS][DOMAIN_NAME]" at bounding box center [310, 11] width 621 height 23
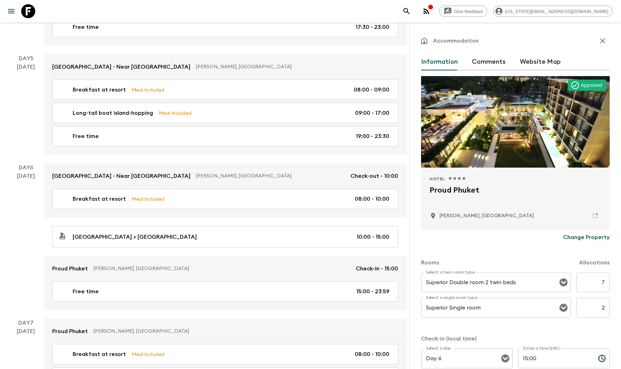
click at [39, 7] on div "Give feedback [US_STATE][EMAIL_ADDRESS][DOMAIN_NAME]" at bounding box center [310, 11] width 621 height 23
click at [33, 5] on icon at bounding box center [28, 11] width 14 height 14
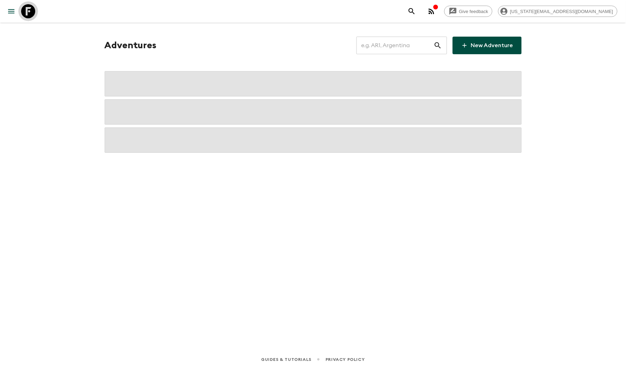
click at [34, 5] on icon at bounding box center [28, 11] width 14 height 14
click at [407, 47] on input "text" at bounding box center [395, 46] width 77 height 20
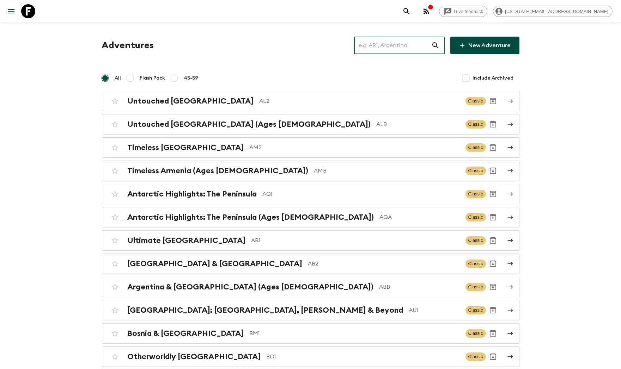
drag, startPoint x: 386, startPoint y: 44, endPoint x: 380, endPoint y: 44, distance: 5.3
click at [385, 44] on input "text" at bounding box center [392, 46] width 77 height 20
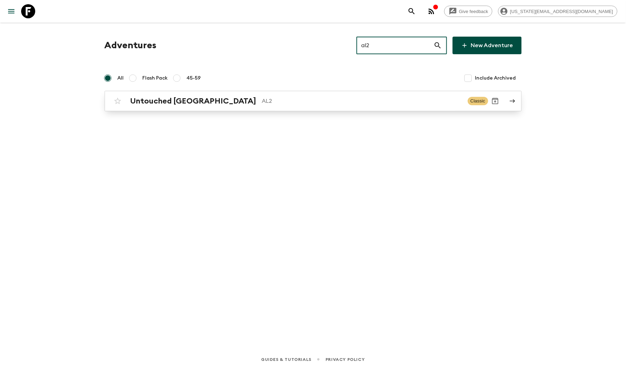
type input "al2"
click at [347, 103] on p "AL2" at bounding box center [362, 101] width 200 height 8
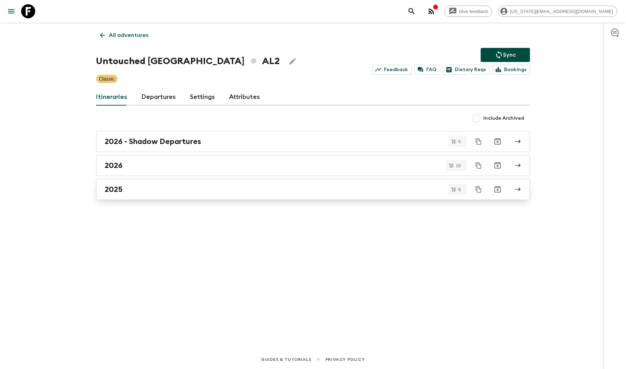
click at [130, 186] on div "2025" at bounding box center [306, 189] width 403 height 9
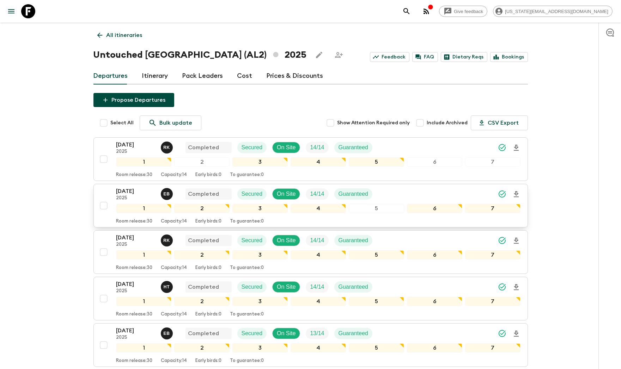
click at [134, 192] on p "[DATE]" at bounding box center [135, 191] width 39 height 8
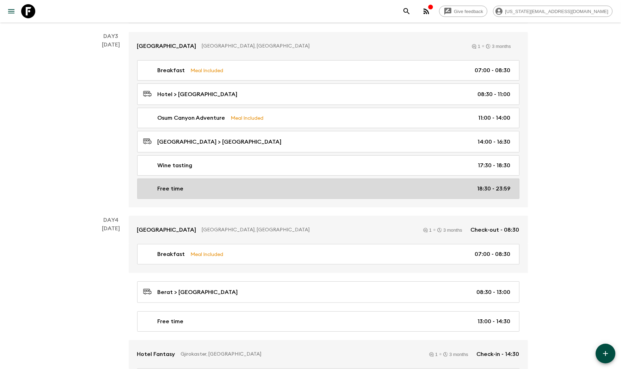
scroll to position [543, 0]
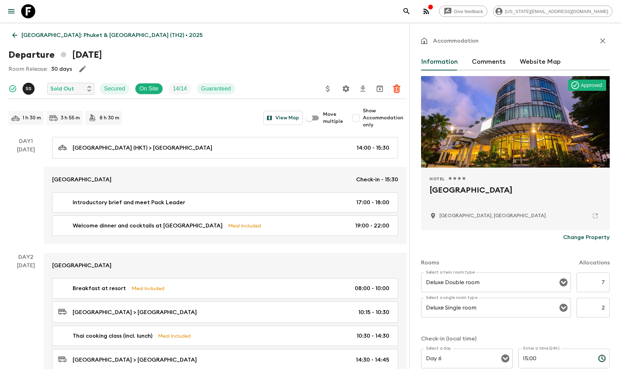
click at [16, 39] on icon at bounding box center [15, 35] width 8 height 8
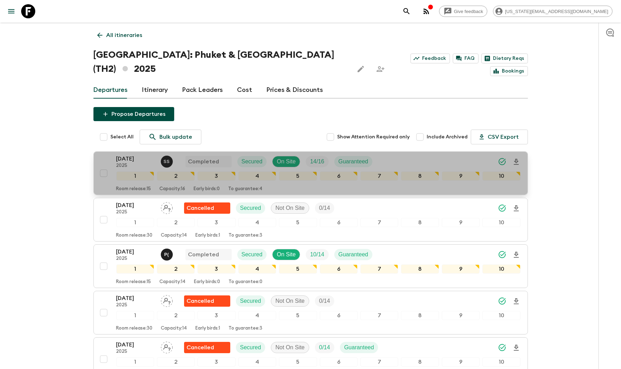
click at [447, 155] on div "11 Sep 2025 2025 S S Completed Secured On Site 14 / 16 Guaranteed" at bounding box center [318, 162] width 404 height 14
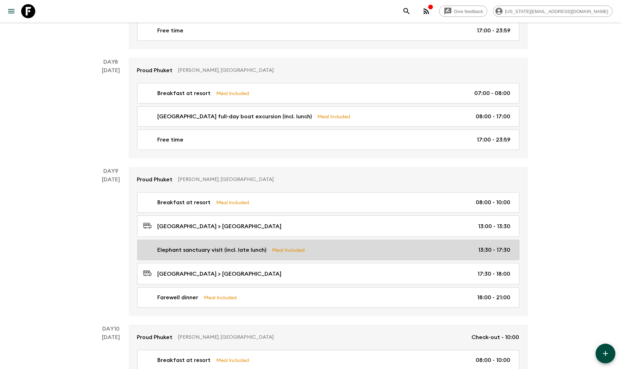
scroll to position [1177, 0]
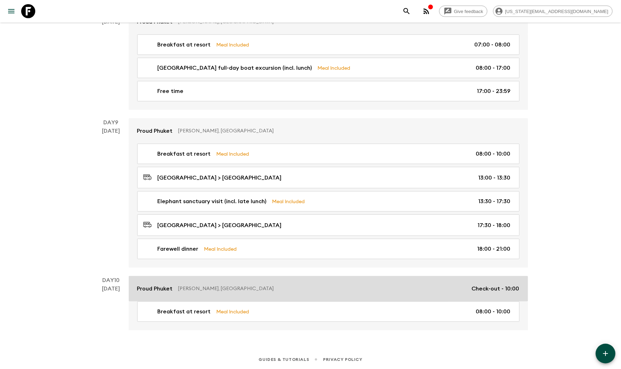
click at [163, 283] on link "Proud Phuket Sa Khu, Thailand Check-out - 10:00" at bounding box center [328, 288] width 399 height 25
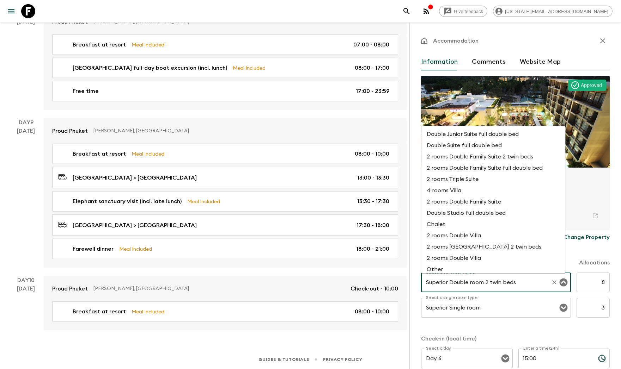
scroll to position [610, 0]
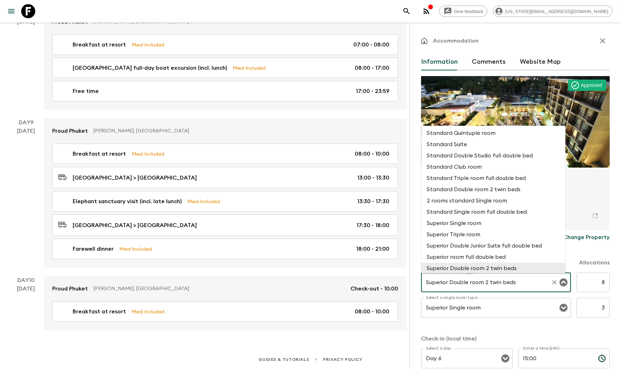
drag, startPoint x: 436, startPoint y: 282, endPoint x: 543, endPoint y: 281, distance: 106.8
click at [543, 281] on div "Superior Double room 2 twin beds Select a twin room type" at bounding box center [496, 283] width 150 height 20
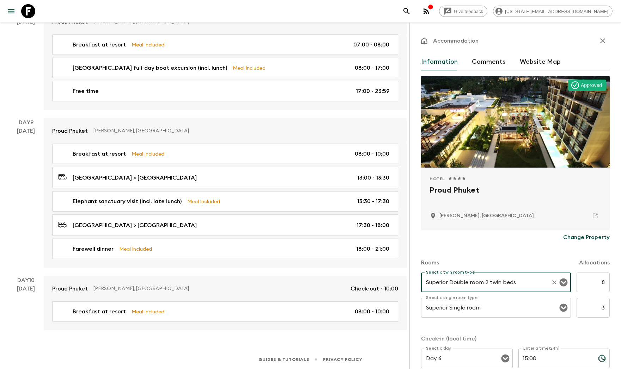
click at [450, 242] on div "Change Property" at bounding box center [515, 238] width 189 height 14
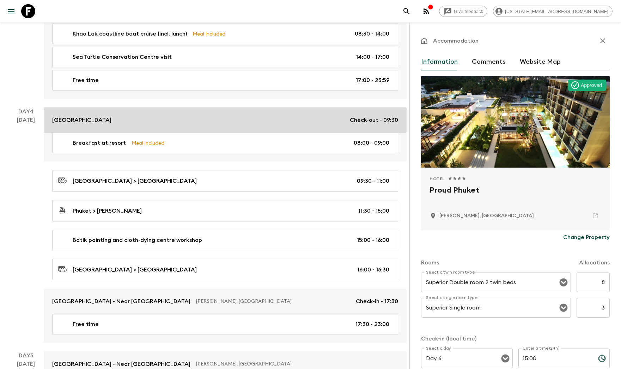
scroll to position [395, 0]
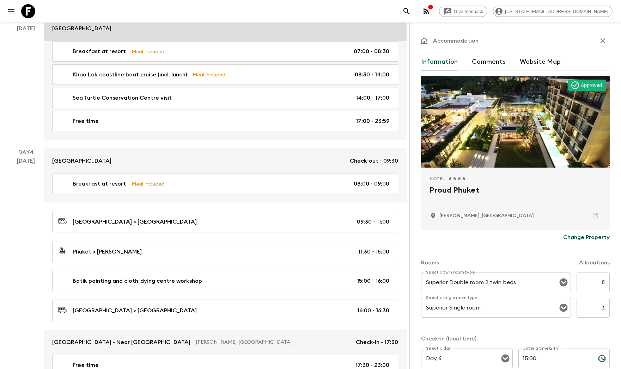
click at [87, 31] on p "[GEOGRAPHIC_DATA]" at bounding box center [81, 28] width 59 height 8
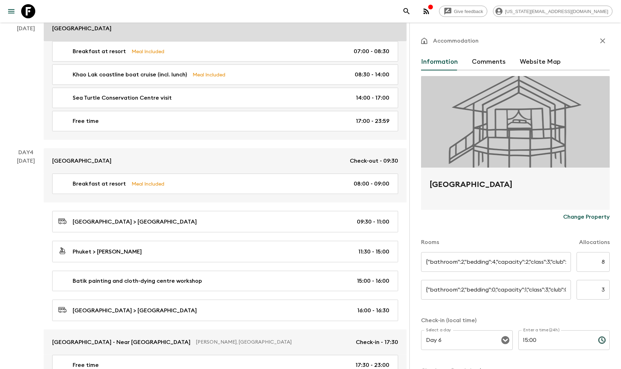
type input "Siam Chalet twin room"
type input "[PERSON_NAME] single room"
type input "Day 1"
type input "15:30"
type input "Day 4"
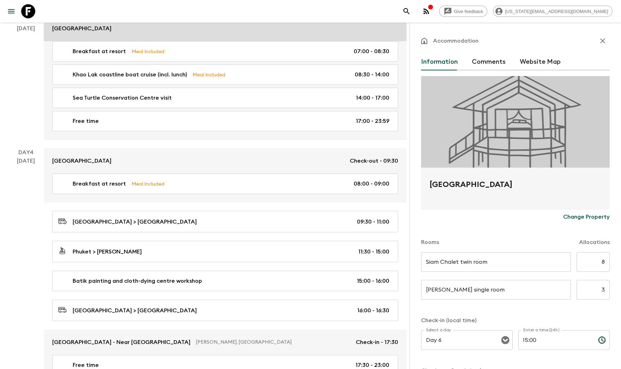
type input "09:30"
